Goal: Transaction & Acquisition: Book appointment/travel/reservation

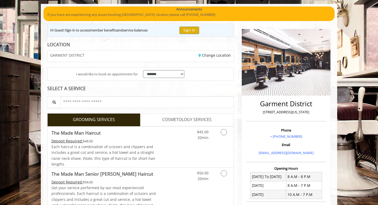
scroll to position [15, 0]
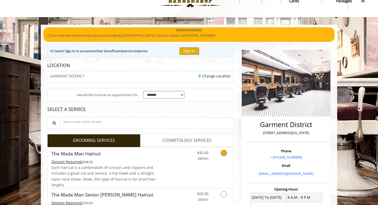
click at [147, 160] on div "Deposit Required: $48.00" at bounding box center [104, 162] width 105 height 6
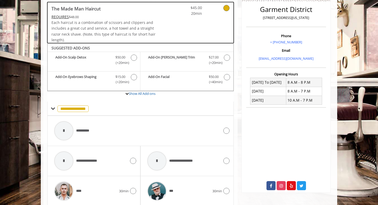
scroll to position [172, 0]
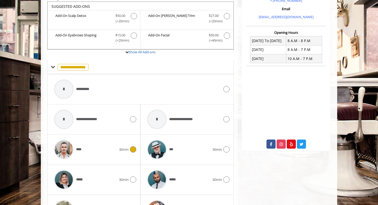
click at [72, 146] on img at bounding box center [64, 150] width 20 height 20
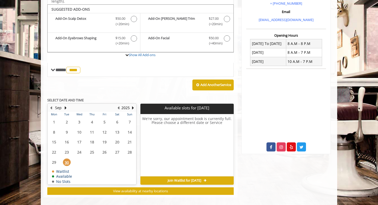
scroll to position [172, 0]
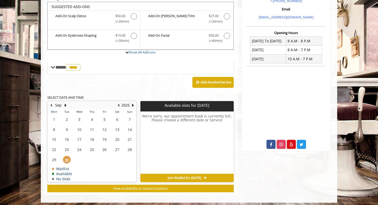
click at [180, 132] on h6 "We're sorry, our appointment book is currently full. Please choose a different …" at bounding box center [187, 143] width 93 height 58
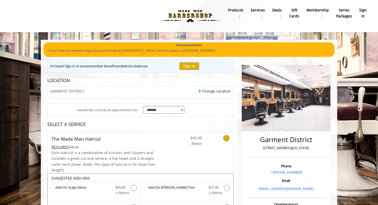
scroll to position [0, 0]
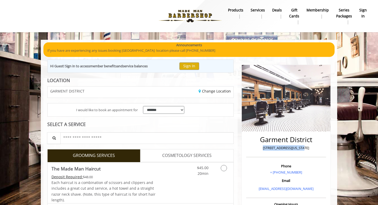
drag, startPoint x: 310, startPoint y: 149, endPoint x: 263, endPoint y: 148, distance: 47.9
click at [263, 148] on p "[STREET_ADDRESS][US_STATE]" at bounding box center [286, 147] width 77 height 5
copy p "[STREET_ADDRESS][US_STATE]"
click at [109, 14] on div at bounding box center [117, 16] width 219 height 29
